Goal: Task Accomplishment & Management: Use online tool/utility

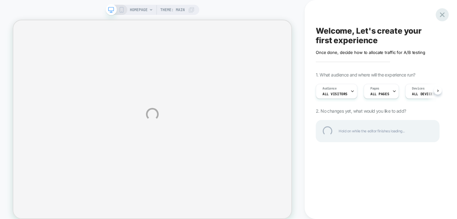
click at [441, 13] on div at bounding box center [442, 14] width 13 height 13
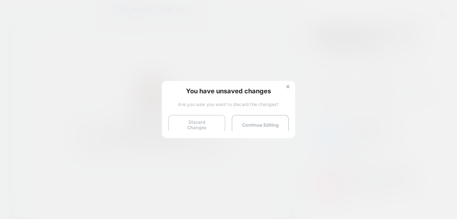
scroll to position [0, 0]
click at [247, 123] on button "Continue Editing" at bounding box center [260, 125] width 57 height 20
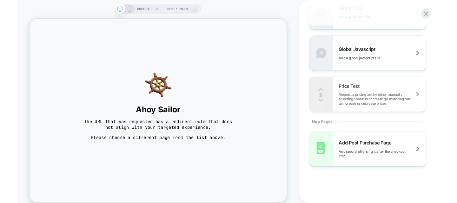
scroll to position [454, 0]
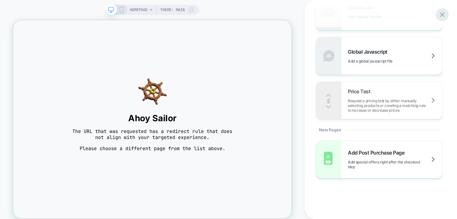
click at [443, 16] on icon at bounding box center [442, 14] width 9 height 9
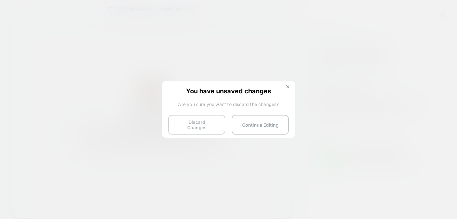
click at [210, 122] on button "Discard Changes" at bounding box center [196, 125] width 57 height 20
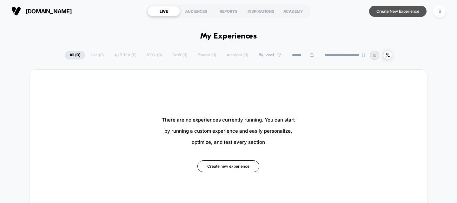
click at [387, 9] on button "Create New Experience" at bounding box center [398, 11] width 58 height 11
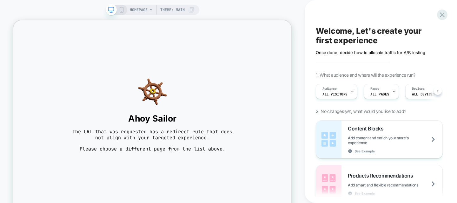
scroll to position [0, 0]
click at [169, 175] on span "The URL that was requested has a redirect rule that does not align with your ta…" at bounding box center [199, 172] width 222 height 17
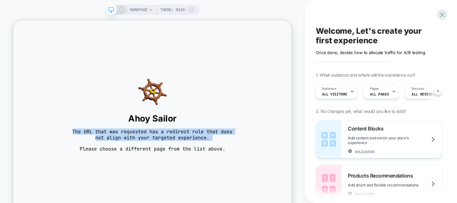
click at [169, 175] on span "The URL that was requested has a redirect rule that does not align with your ta…" at bounding box center [199, 172] width 222 height 17
click at [195, 175] on span "The URL that was requested has a redirect rule that does not align with your ta…" at bounding box center [199, 172] width 222 height 17
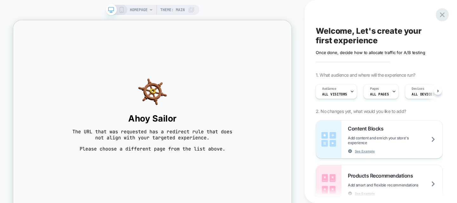
click at [445, 14] on icon at bounding box center [442, 14] width 9 height 9
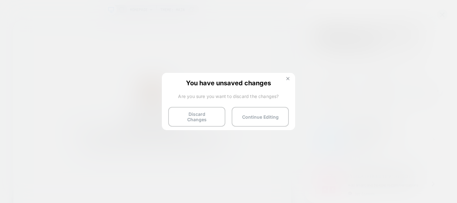
click at [287, 79] on img at bounding box center [288, 78] width 3 height 3
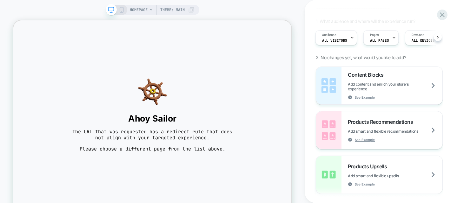
scroll to position [67, 0]
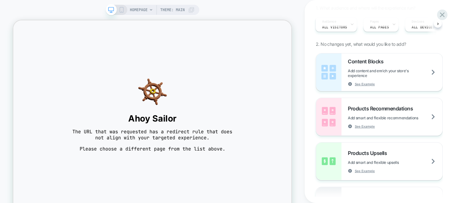
click at [140, 9] on span "HOMEPAGE" at bounding box center [139, 10] width 18 height 10
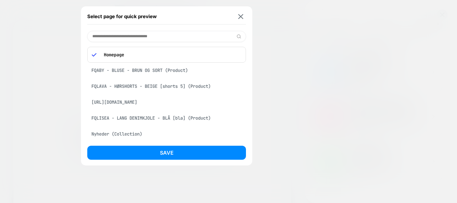
click at [137, 72] on div "FQABY - BLUSE - BRUN OG SORT (Product)" at bounding box center [166, 70] width 159 height 12
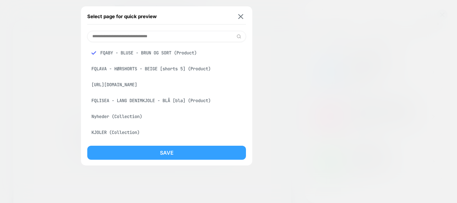
click at [155, 155] on button "Save" at bounding box center [166, 153] width 159 height 14
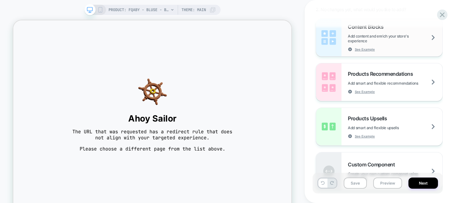
scroll to position [103, 0]
click at [382, 127] on span "Add smart and flexible upsells" at bounding box center [381, 126] width 67 height 5
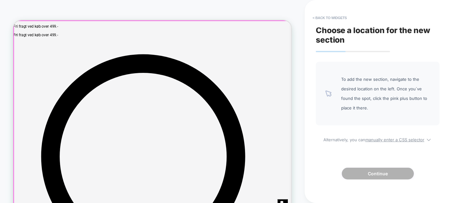
scroll to position [0, 0]
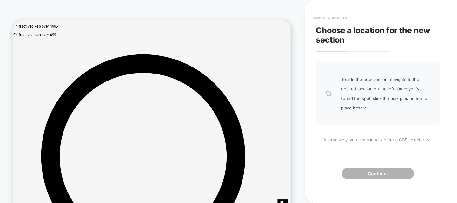
click at [311, 16] on button "< Back to widgets" at bounding box center [330, 18] width 41 height 10
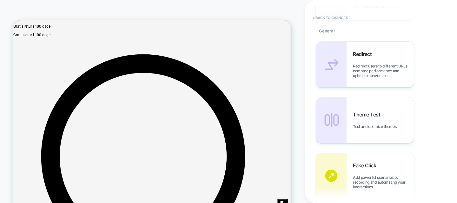
scroll to position [79, 0]
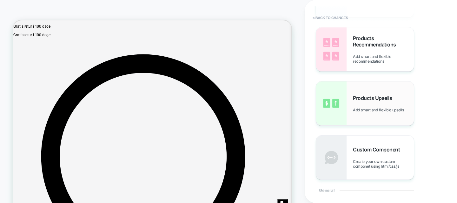
click at [361, 107] on div "Products Upsells Add smart and flexible upsells" at bounding box center [383, 103] width 61 height 17
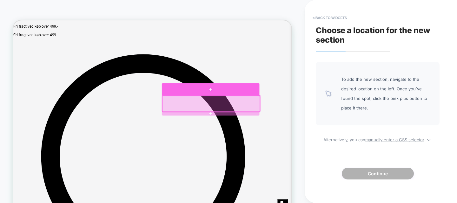
click at [271, 115] on div at bounding box center [277, 112] width 130 height 16
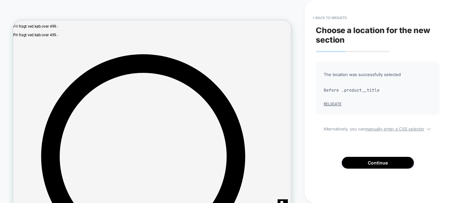
scroll to position [0, 0]
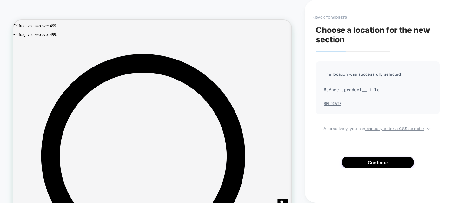
click at [335, 102] on button "Relocate" at bounding box center [333, 103] width 18 height 5
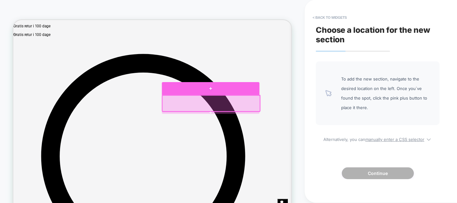
click at [278, 111] on div at bounding box center [277, 111] width 130 height 17
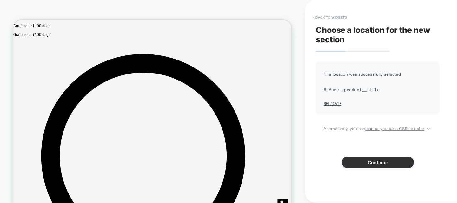
click at [357, 159] on button "Continue" at bounding box center [378, 162] width 72 height 12
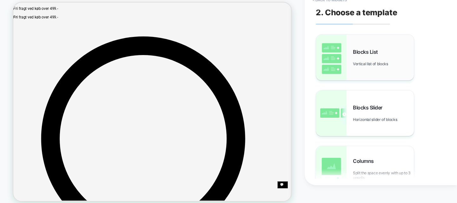
click at [338, 59] on img at bounding box center [331, 57] width 30 height 45
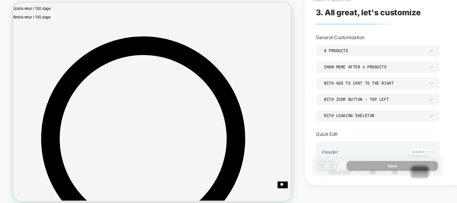
click at [315, 1] on button "< Back to selection" at bounding box center [332, 0] width 44 height 10
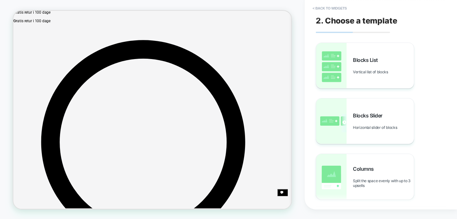
scroll to position [10, 0]
click at [320, 10] on button "< Back to widgets" at bounding box center [330, 8] width 41 height 10
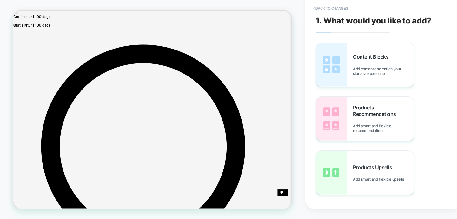
scroll to position [0, 0]
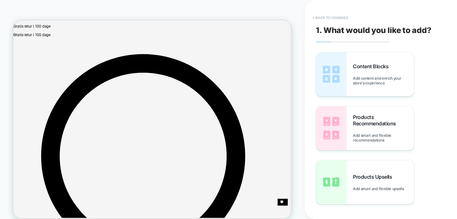
click at [315, 19] on button "< Back to changes" at bounding box center [331, 18] width 42 height 10
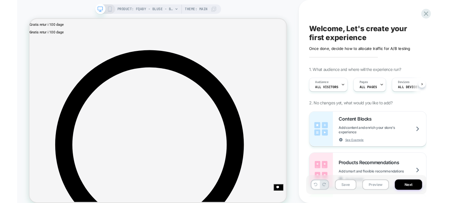
scroll to position [0, 0]
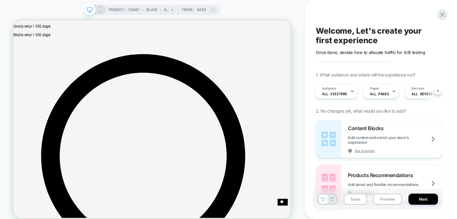
click at [171, 10] on icon at bounding box center [172, 10] width 3 height 2
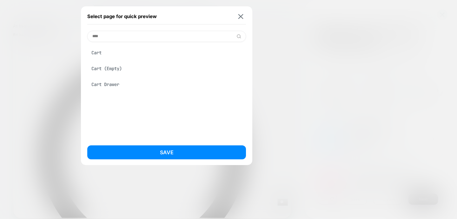
type input "****"
click at [128, 53] on div "Cart" at bounding box center [166, 53] width 159 height 12
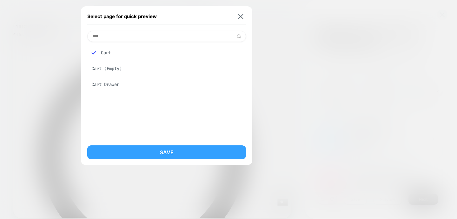
click at [178, 150] on button "Save" at bounding box center [166, 153] width 159 height 14
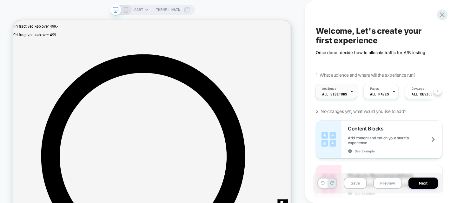
scroll to position [0, 1]
click at [141, 8] on span "CART" at bounding box center [138, 10] width 9 height 10
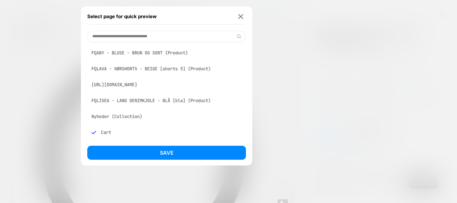
click at [142, 37] on input at bounding box center [166, 36] width 159 height 11
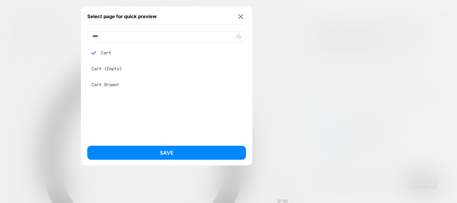
type input "****"
click at [117, 71] on div "Cart (Empty)" at bounding box center [166, 69] width 159 height 12
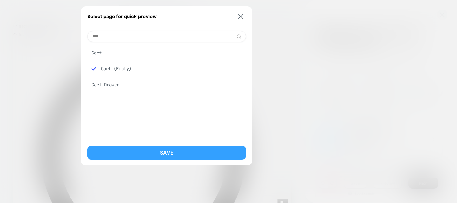
click at [136, 148] on button "Save" at bounding box center [166, 153] width 159 height 14
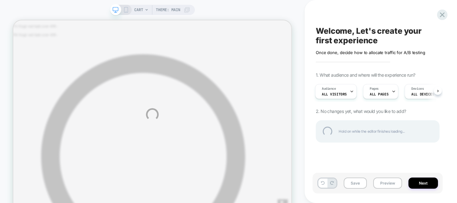
click at [141, 10] on div "CART Theme: MAIN Welcome, Let's create your first experience Click to edit expe…" at bounding box center [228, 114] width 457 height 229
click at [145, 12] on div "CART Theme: MAIN Welcome, Let's create your first experience Click to edit expe…" at bounding box center [228, 114] width 457 height 229
click at [144, 12] on div "CART Theme: MAIN Welcome, Let's create your first experience Click to edit expe…" at bounding box center [228, 114] width 457 height 229
click at [146, 12] on div "CART Theme: MAIN Welcome, Let's create your first experience Click to edit expe…" at bounding box center [228, 114] width 457 height 229
click at [146, 10] on div "CART Theme: MAIN Welcome, Let's create your first experience Click to edit expe…" at bounding box center [228, 114] width 457 height 229
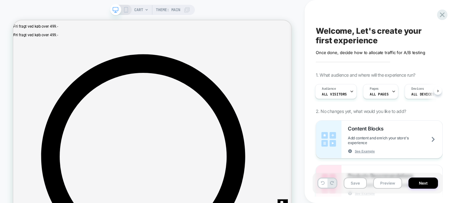
scroll to position [0, 1]
click at [146, 10] on icon at bounding box center [147, 10] width 4 height 4
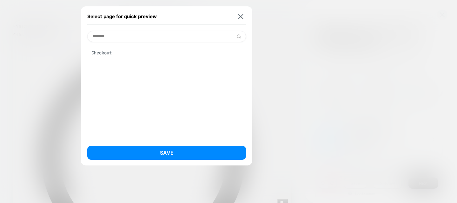
type input "********"
click at [111, 52] on div "Select page for quick preview ******** Checkout Save CART Theme: MAIN Welcome, …" at bounding box center [228, 114] width 457 height 229
click at [106, 53] on div "Checkout" at bounding box center [166, 53] width 159 height 12
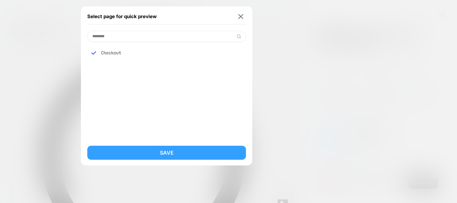
click at [148, 153] on button "Save" at bounding box center [166, 153] width 159 height 14
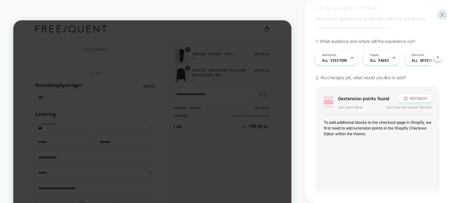
scroll to position [37, 0]
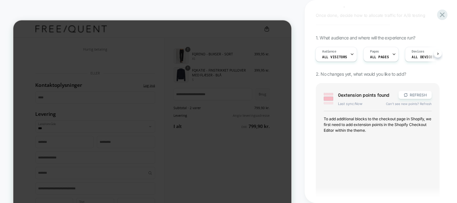
click at [346, 75] on span "2. No changes yet, what would you like to add?" at bounding box center [361, 73] width 90 height 5
click at [354, 75] on span "2. No changes yet, what would you like to add?" at bounding box center [361, 73] width 90 height 5
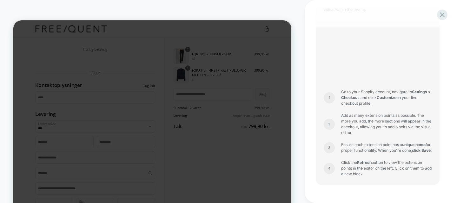
scroll to position [182, 0]
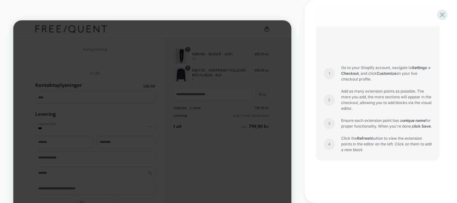
click at [379, 91] on span "Add as many extension points as possible. The more you add, the more sections w…" at bounding box center [387, 99] width 91 height 23
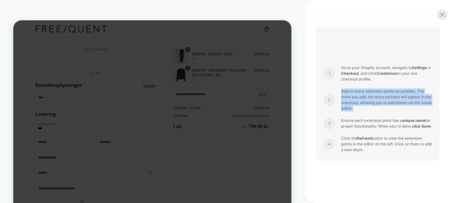
click at [379, 91] on span "Add as many extension points as possible. The more you add, the more sections w…" at bounding box center [387, 99] width 91 height 23
click at [376, 96] on span "Add as many extension points as possible. The more you add, the more sections w…" at bounding box center [387, 99] width 91 height 23
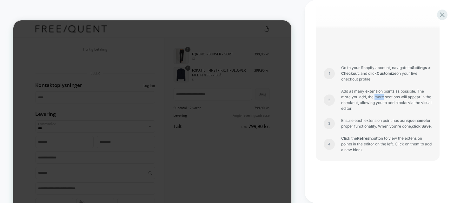
click at [376, 96] on span "Add as many extension points as possible. The more you add, the more sections w…" at bounding box center [387, 99] width 91 height 23
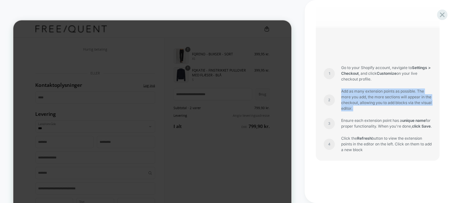
click at [376, 96] on span "Add as many extension points as possible. The more you add, the more sections w…" at bounding box center [387, 99] width 91 height 23
click at [370, 104] on span "Add as many extension points as possible. The more you add, the more sections w…" at bounding box center [387, 99] width 91 height 23
